Goal: Information Seeking & Learning: Learn about a topic

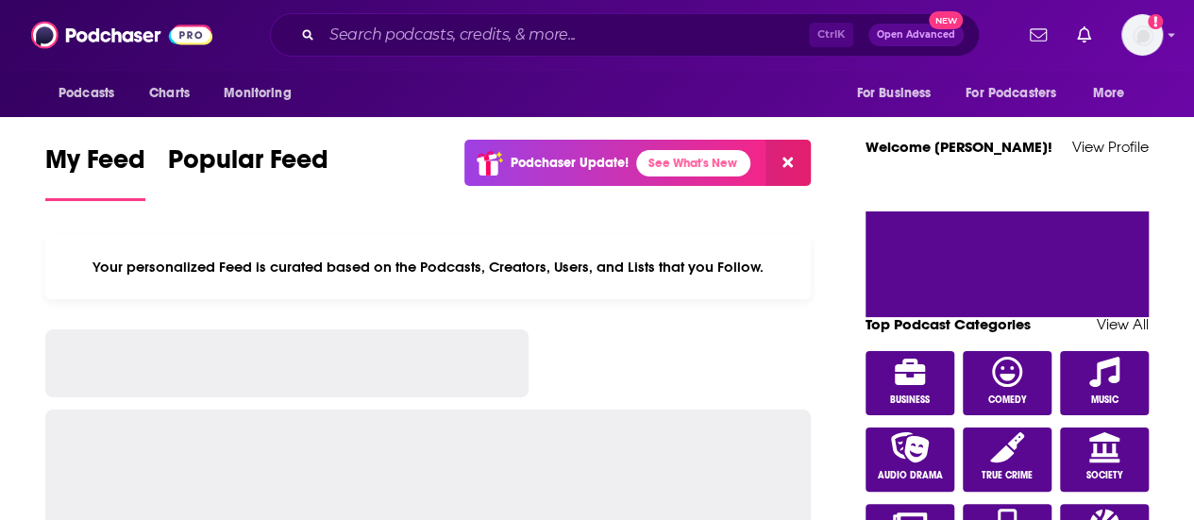
click at [523, 35] on input "Search podcasts, credits, & more..." at bounding box center [565, 35] width 487 height 30
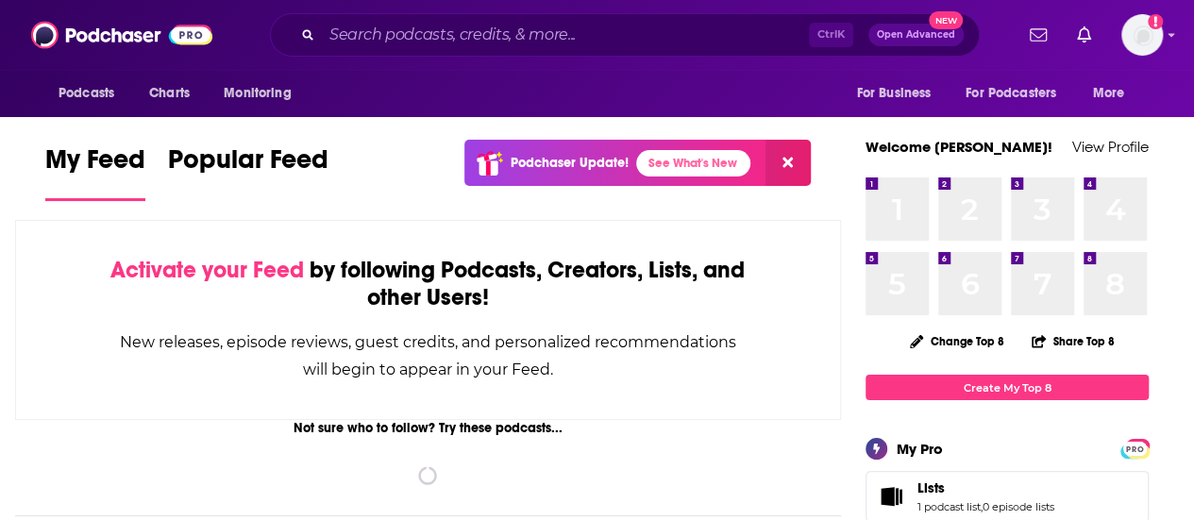
click at [523, 35] on input "Search podcasts, credits, & more..." at bounding box center [565, 35] width 487 height 30
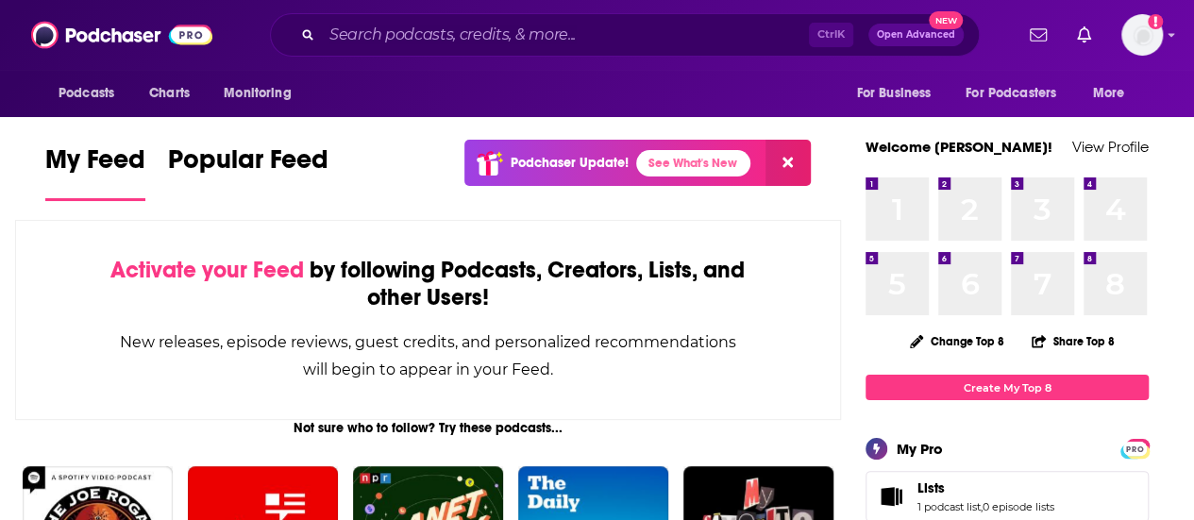
click at [433, 33] on input "Search podcasts, credits, & more..." at bounding box center [565, 35] width 487 height 30
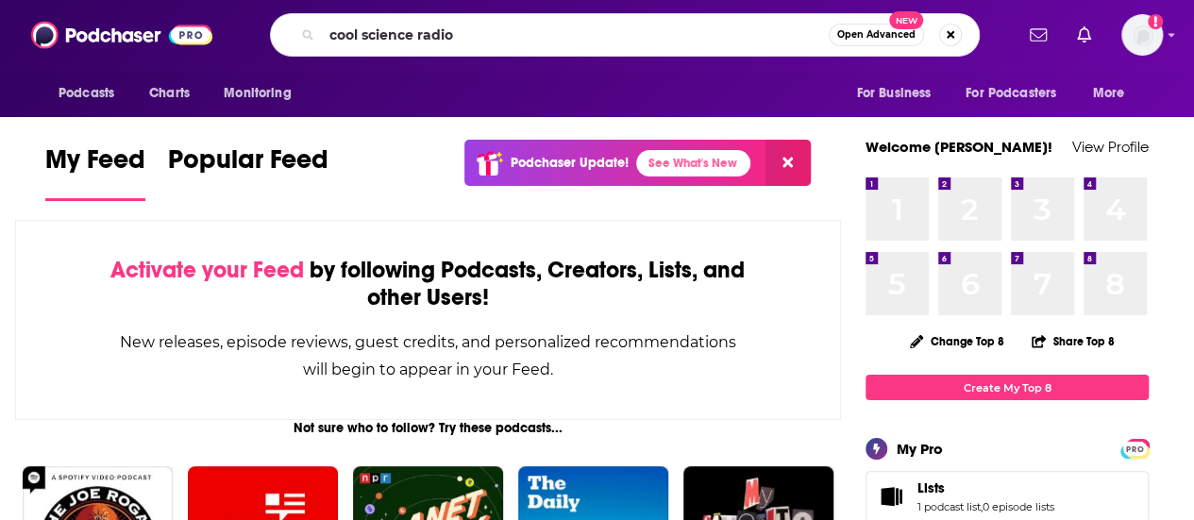
type input "cool science radio"
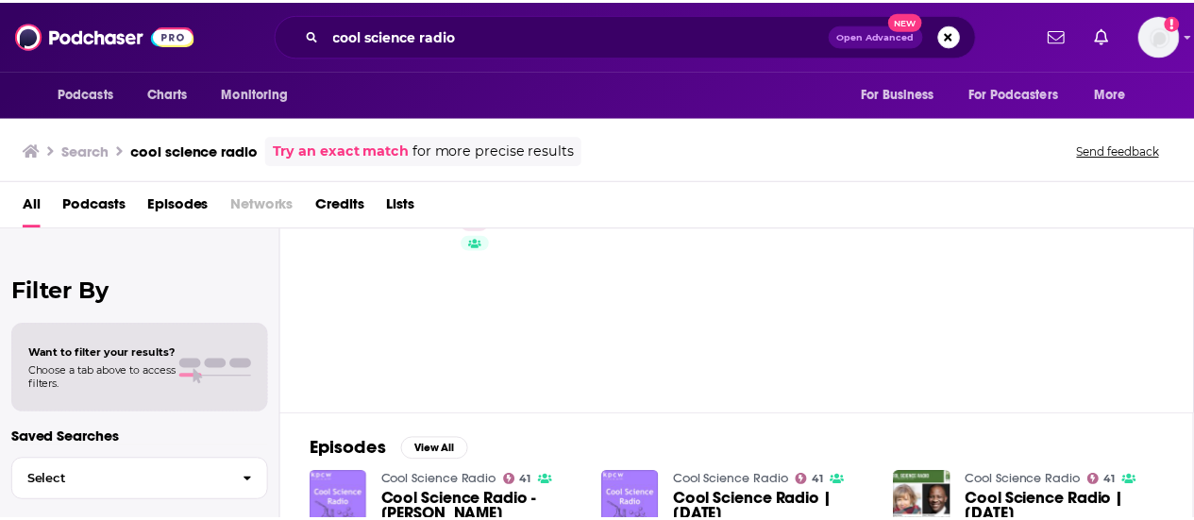
scroll to position [18, 0]
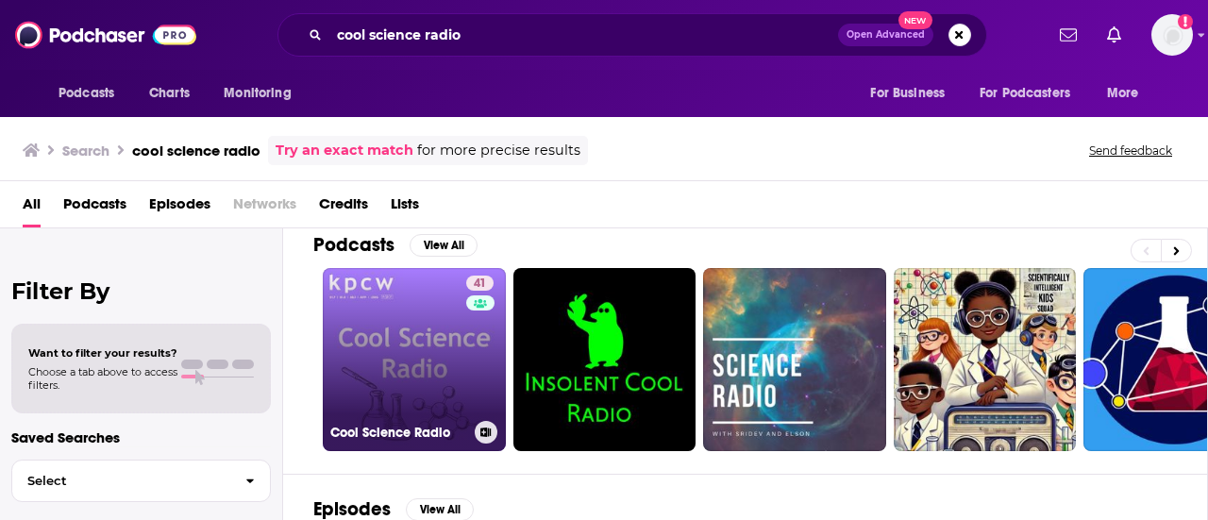
click at [417, 316] on link "41 Cool Science Radio" at bounding box center [414, 359] width 183 height 183
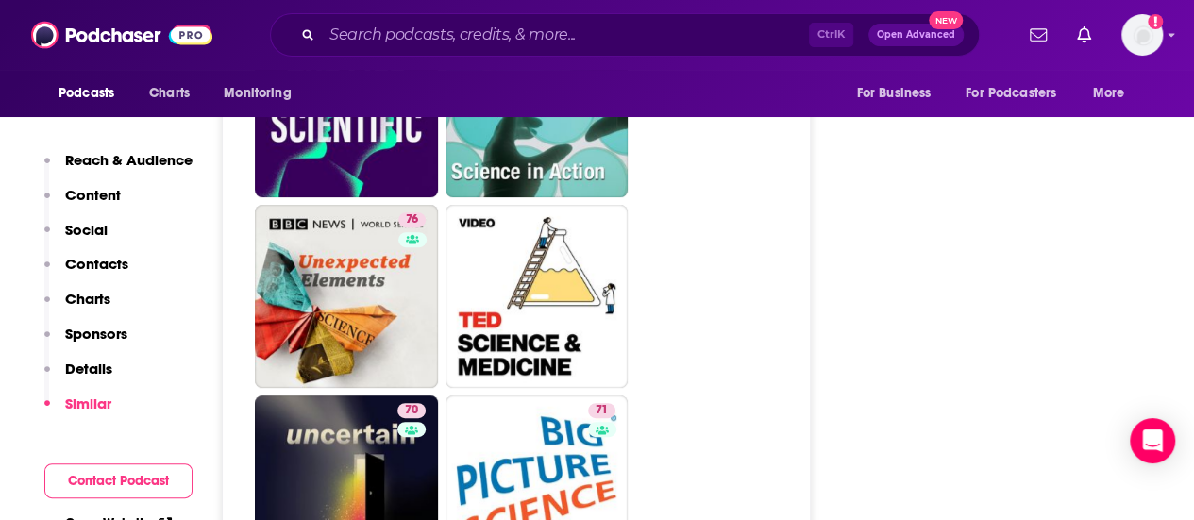
scroll to position [3848, 0]
